Goal: Find contact information: Find contact information

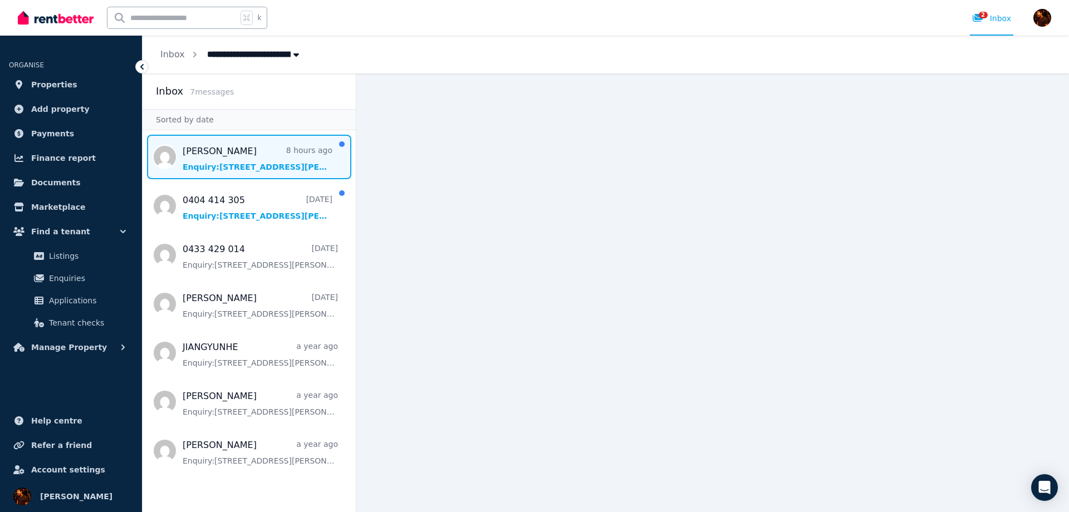
click at [234, 155] on span "Message list" at bounding box center [249, 157] width 213 height 45
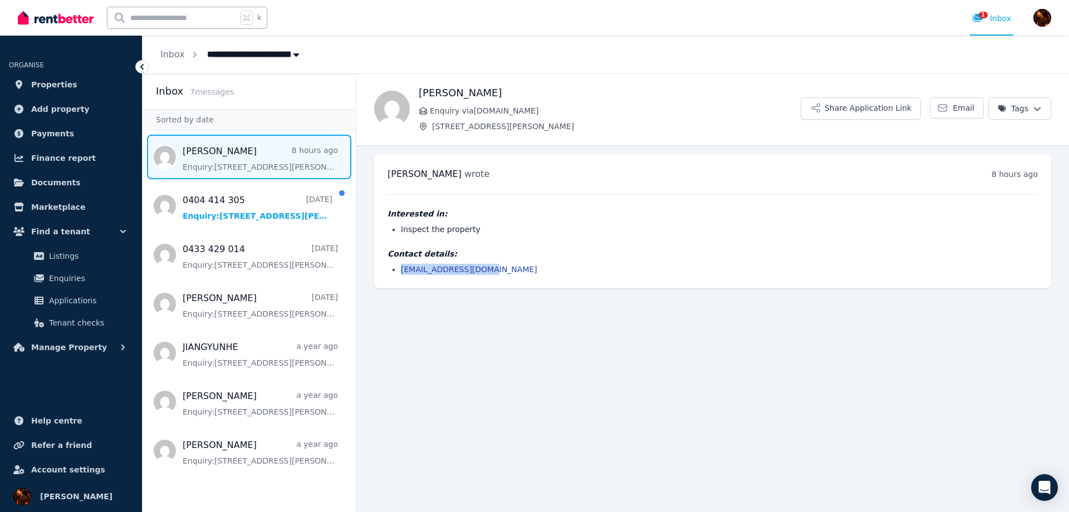
drag, startPoint x: 492, startPoint y: 271, endPoint x: 400, endPoint y: 271, distance: 92.4
click at [400, 271] on ul "[EMAIL_ADDRESS][DOMAIN_NAME]" at bounding box center [712, 269] width 650 height 11
copy link "[EMAIL_ADDRESS][DOMAIN_NAME]"
click at [801, 113] on html "**********" at bounding box center [534, 256] width 1069 height 512
drag, startPoint x: 730, startPoint y: 195, endPoint x: 713, endPoint y: 198, distance: 16.9
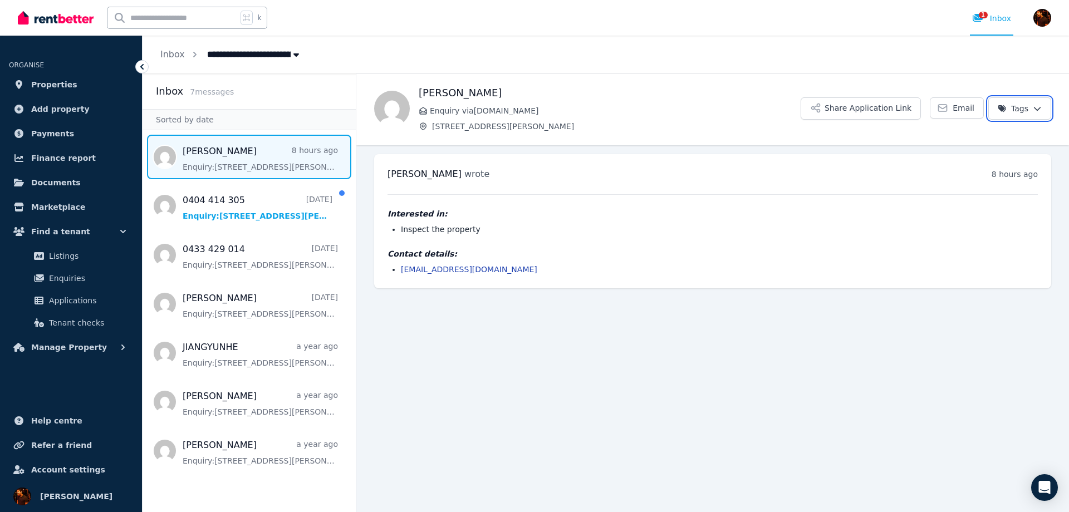
click at [730, 195] on html "**********" at bounding box center [534, 256] width 1069 height 512
drag, startPoint x: 569, startPoint y: 245, endPoint x: 510, endPoint y: 168, distance: 97.2
click at [568, 244] on div "Interested in: Inspect the property Contact details: [EMAIL_ADDRESS][DOMAIN_NAM…" at bounding box center [712, 234] width 650 height 81
click at [435, 99] on h1 "[PERSON_NAME]" at bounding box center [610, 93] width 382 height 16
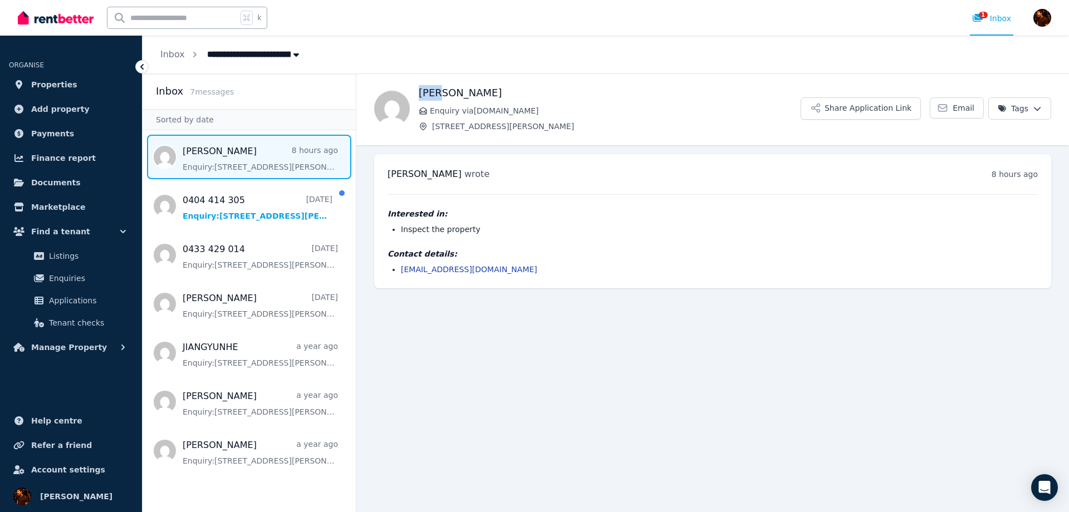
copy h1 "Maya"
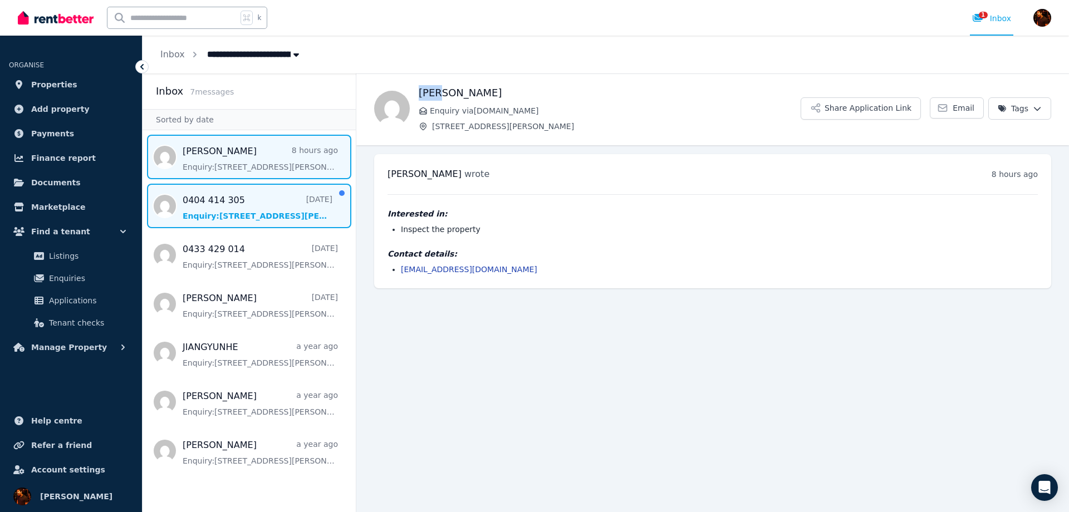
click at [237, 215] on span "Message list" at bounding box center [249, 206] width 213 height 45
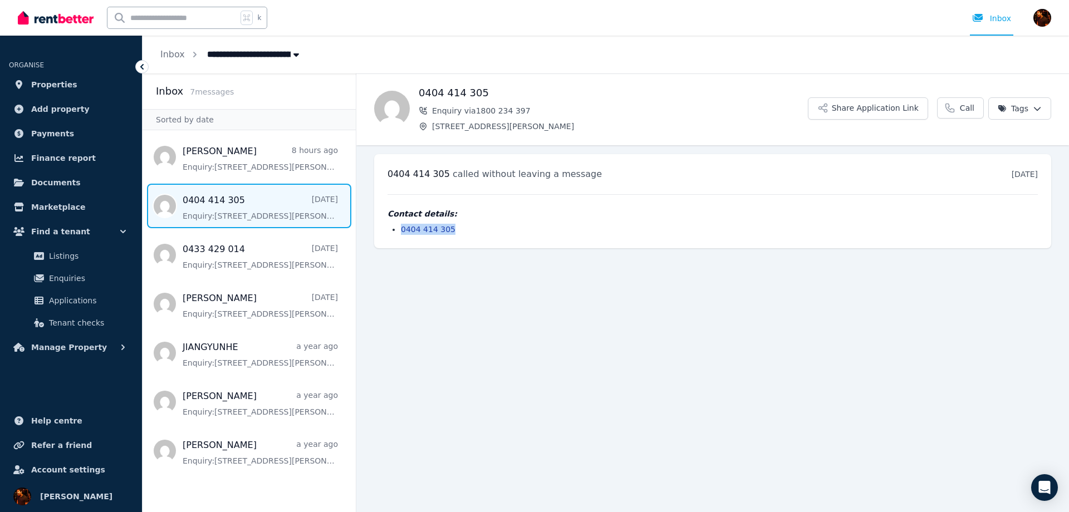
copy link "0404 414 305"
click at [490, 281] on main "Back 0404 414 305 Enquiry via 1800 234 397 [STREET_ADDRESS][PERSON_NAME] Applic…" at bounding box center [712, 292] width 713 height 439
click at [257, 198] on span "Message list" at bounding box center [249, 206] width 213 height 45
